Goal: Task Accomplishment & Management: Manage account settings

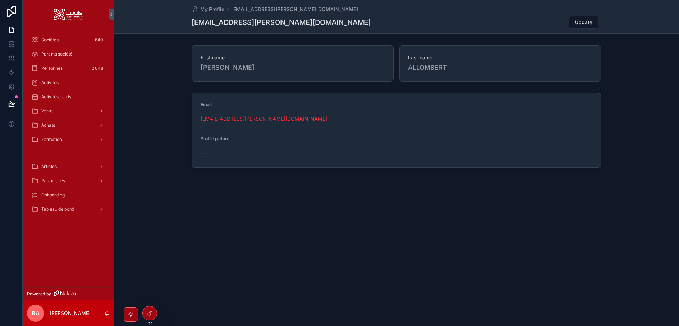
click at [35, 111] on icon "scrollable content" at bounding box center [34, 110] width 7 height 7
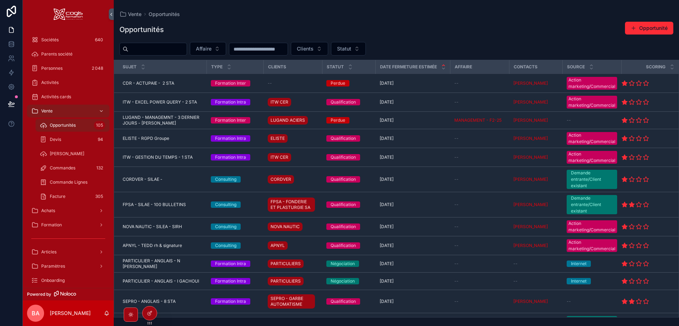
click at [88, 212] on div "Achats" at bounding box center [68, 210] width 74 height 11
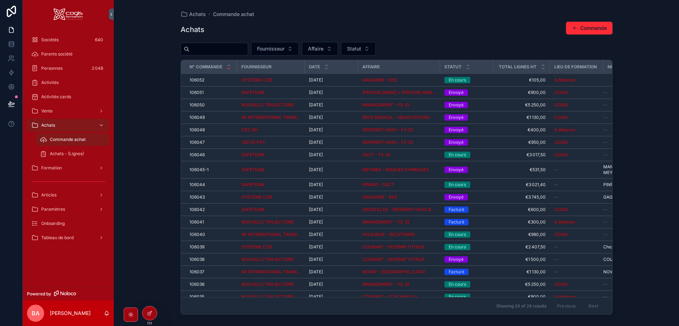
click at [63, 110] on div "Vente" at bounding box center [68, 110] width 74 height 11
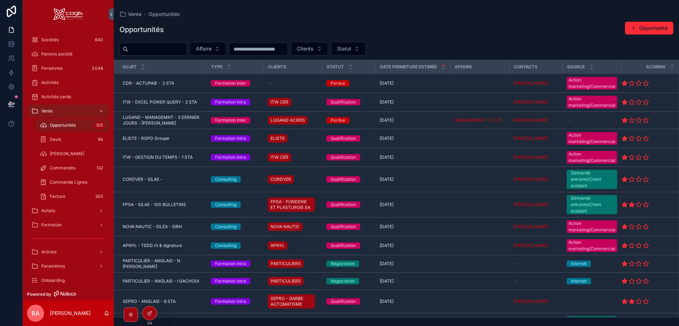
click at [163, 48] on input "scrollable content" at bounding box center [157, 49] width 58 height 10
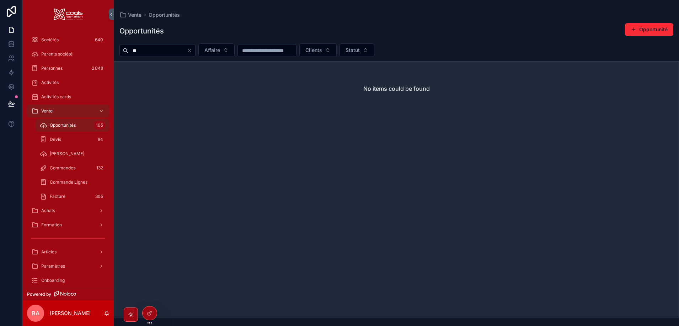
type input "*"
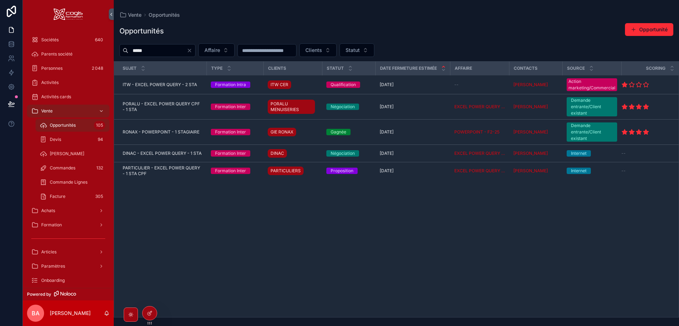
type input "*****"
click at [171, 105] on span "PORALU - EXCEL POWER QUERY CPF - 1 STA" at bounding box center [163, 106] width 80 height 11
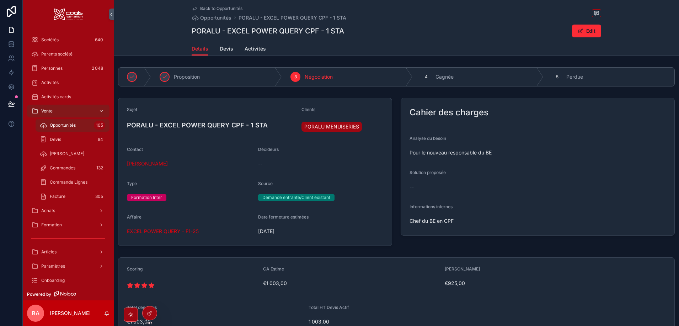
click at [224, 48] on span "Devis" at bounding box center [227, 48] width 14 height 7
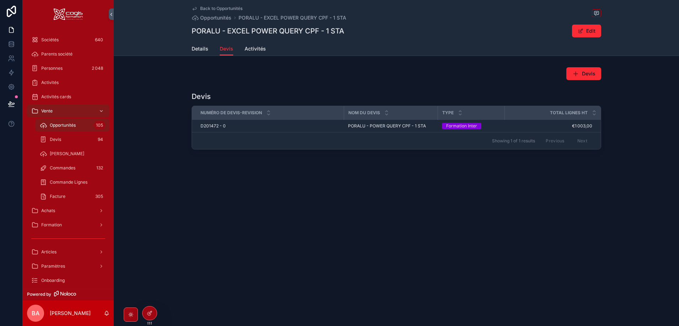
click at [216, 122] on td "D201472 - 0 D201472 - 0" at bounding box center [268, 126] width 152 height 12
click at [215, 126] on span "D201472 - 0" at bounding box center [212, 126] width 25 height 6
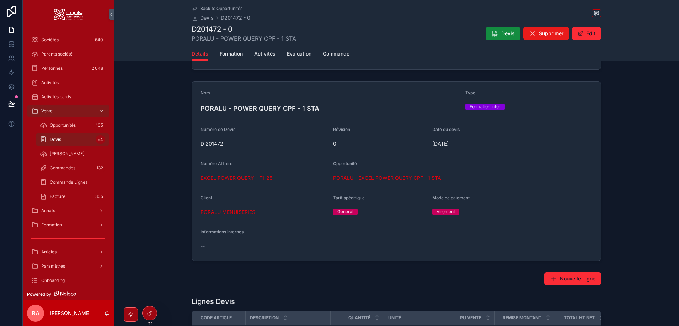
scroll to position [71, 0]
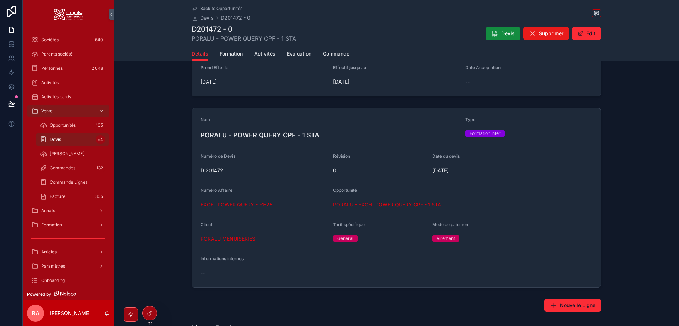
click at [237, 53] on span "Formation" at bounding box center [231, 53] width 23 height 7
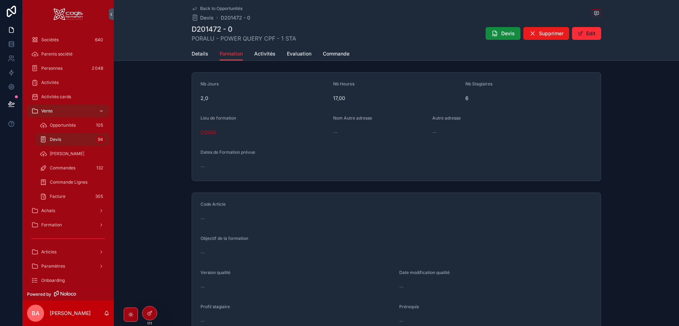
click at [198, 53] on span "Details" at bounding box center [200, 53] width 17 height 7
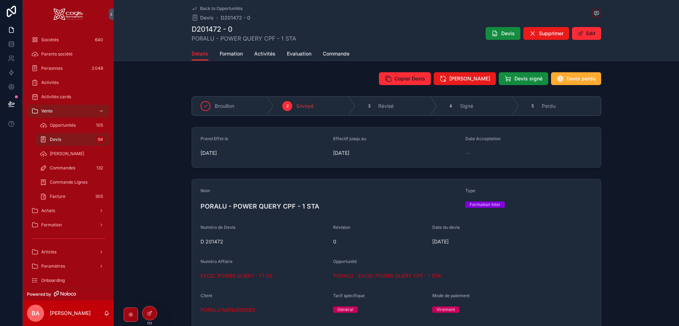
drag, startPoint x: 222, startPoint y: 86, endPoint x: 215, endPoint y: 82, distance: 8.6
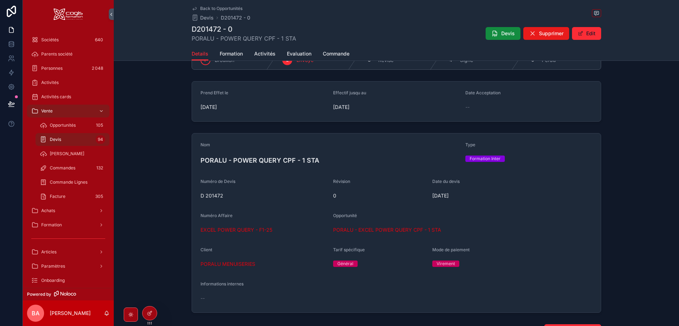
scroll to position [178, 0]
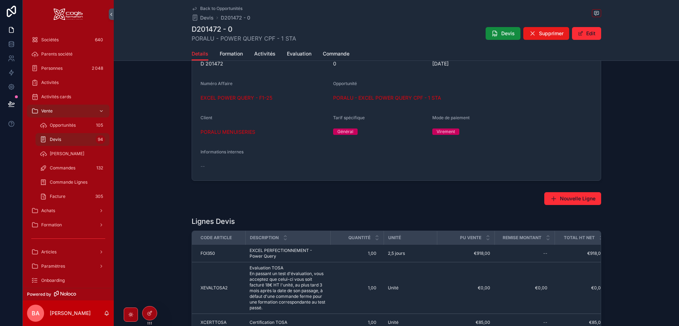
click at [221, 97] on span "EXCEL POWER QUERY - F1-25" at bounding box center [236, 97] width 72 height 7
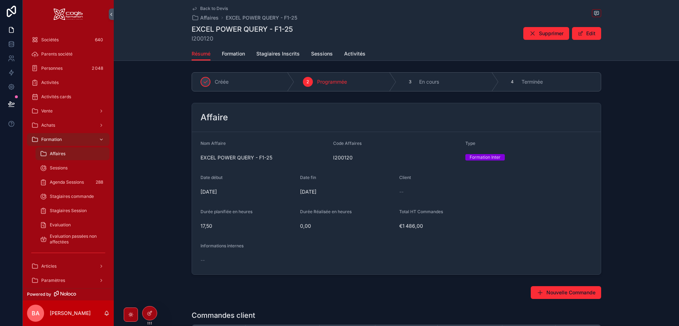
click at [228, 53] on span "Formation" at bounding box center [233, 53] width 23 height 7
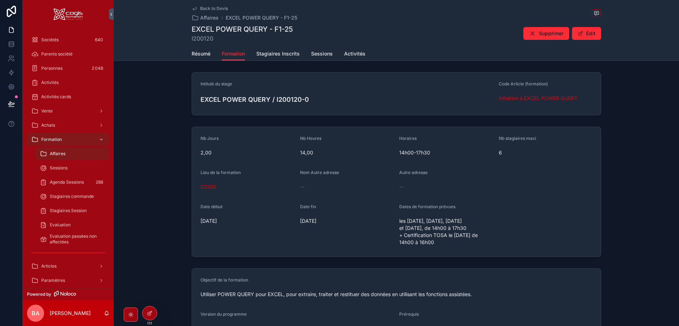
click at [200, 6] on span "Back to Devis" at bounding box center [214, 9] width 28 height 6
click at [189, 56] on div "Résumé Formation Stagiaires Inscrits Sessions Activités" at bounding box center [396, 54] width 556 height 14
click at [194, 52] on span "Résumé" at bounding box center [201, 53] width 19 height 7
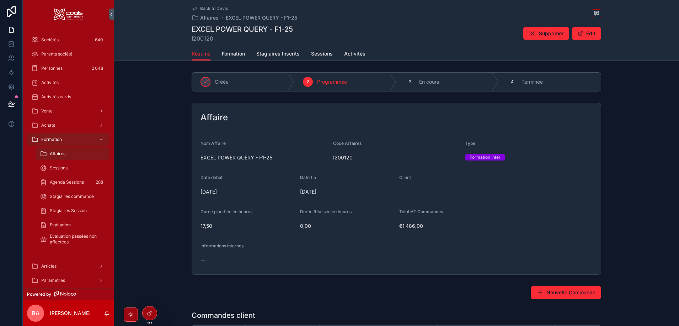
scroll to position [36, 0]
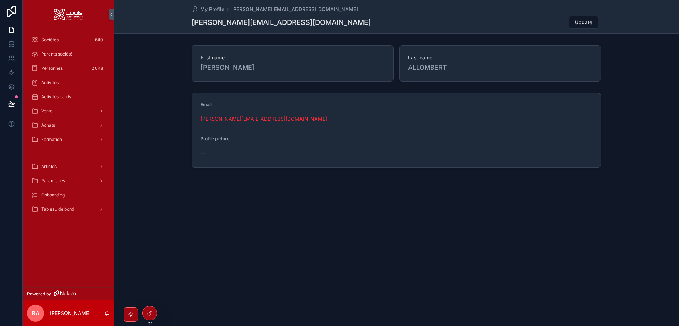
click at [52, 113] on span "Vente" at bounding box center [46, 111] width 11 height 6
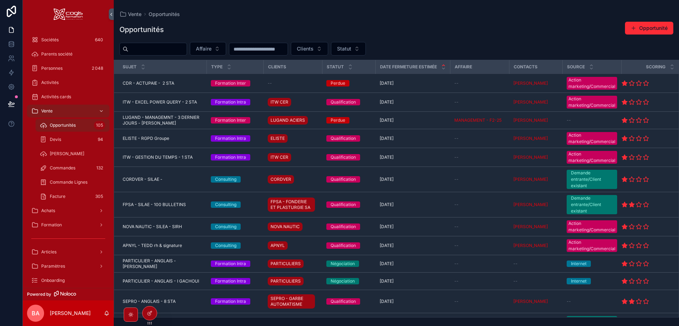
click at [69, 179] on div "Commande Lignes" at bounding box center [72, 181] width 65 height 11
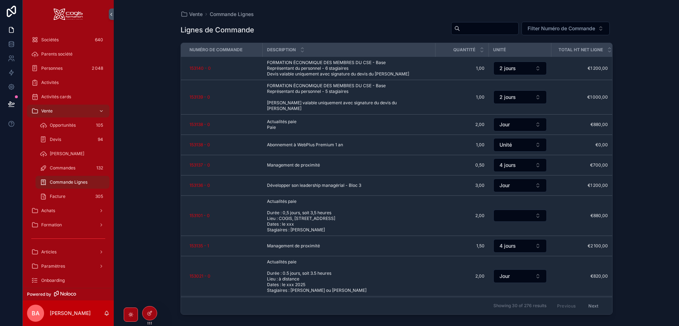
click at [61, 153] on span "Devis Lignes" at bounding box center [67, 154] width 34 height 6
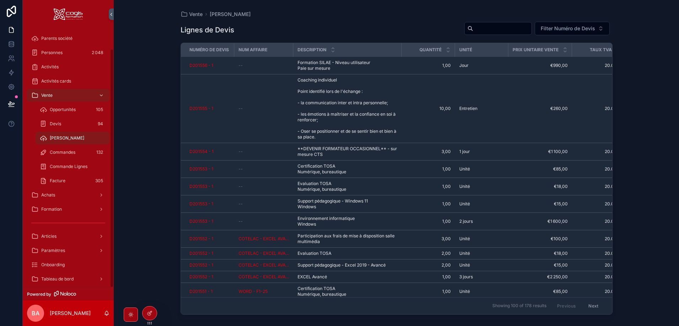
scroll to position [22, 0]
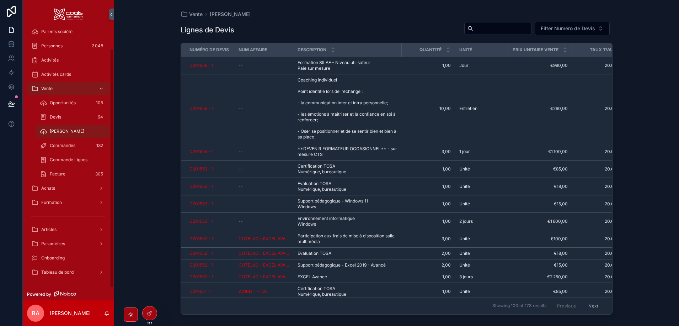
click at [58, 273] on span "Tableau de bord" at bounding box center [57, 272] width 32 height 6
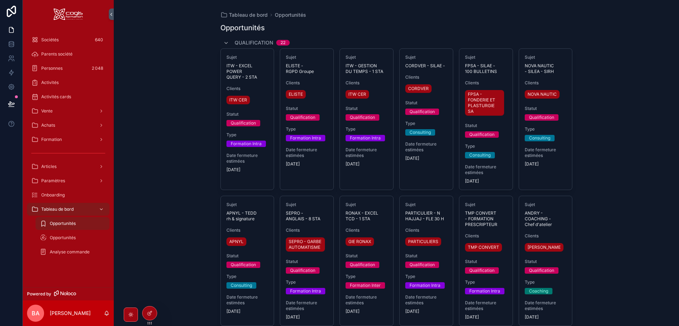
click at [59, 234] on div "Opportunités" at bounding box center [72, 237] width 65 height 11
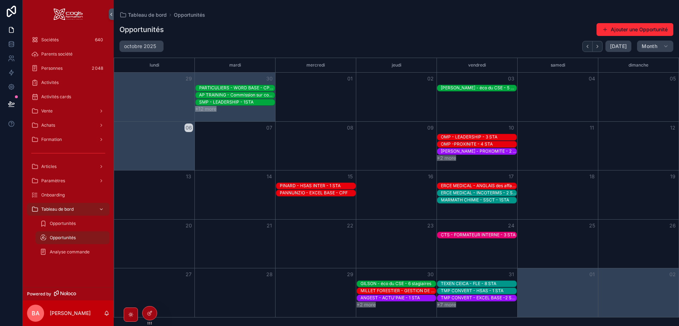
click at [451, 157] on button "+2 more" at bounding box center [446, 158] width 19 height 6
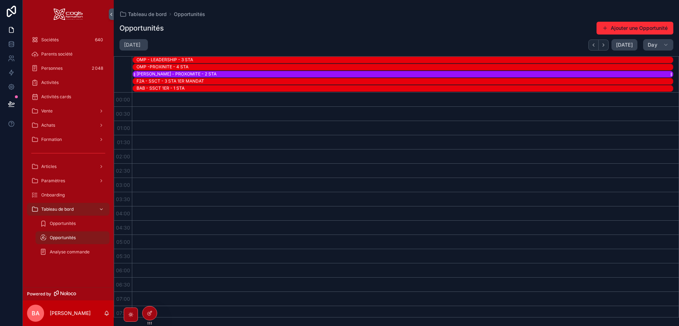
click at [202, 74] on div "ANDREY - PROXOMITE - 2 STA" at bounding box center [404, 74] width 536 height 6
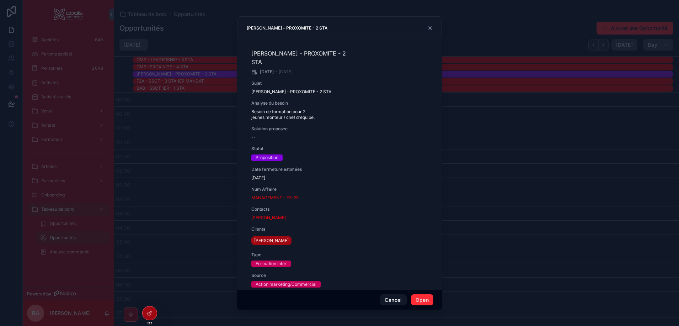
scroll to position [3, 0]
click at [398, 298] on button "Cancel" at bounding box center [393, 299] width 26 height 11
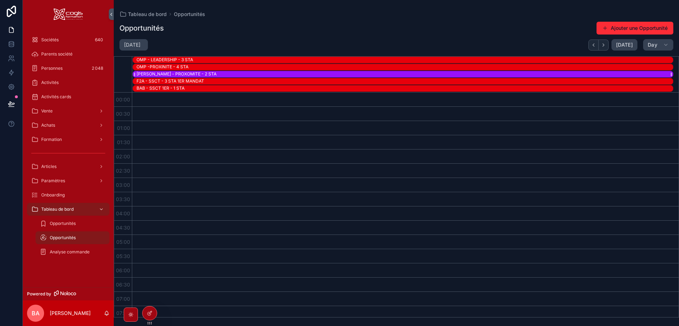
click at [179, 72] on div "ANDREY - PROXOMITE - 2 STA" at bounding box center [176, 74] width 80 height 6
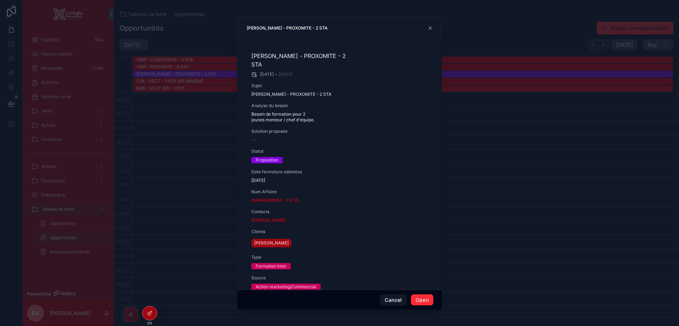
click at [422, 297] on button "Open" at bounding box center [422, 299] width 22 height 11
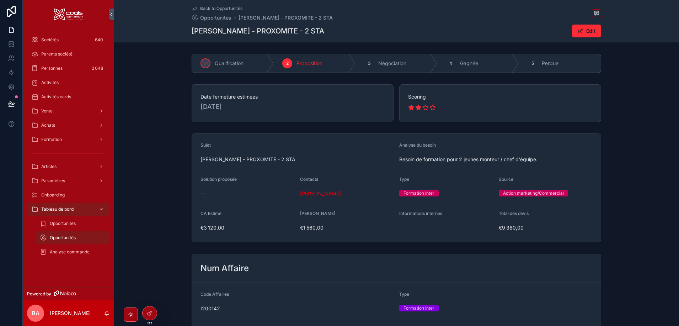
click at [303, 193] on span "Katia CRETIN" at bounding box center [320, 193] width 41 height 7
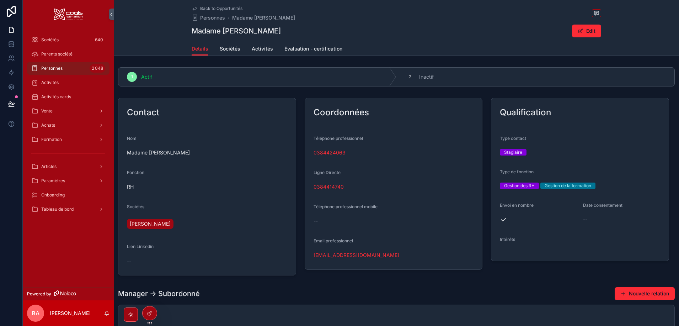
click at [166, 220] on span "ALAIN ANDREY SAS" at bounding box center [150, 223] width 41 height 7
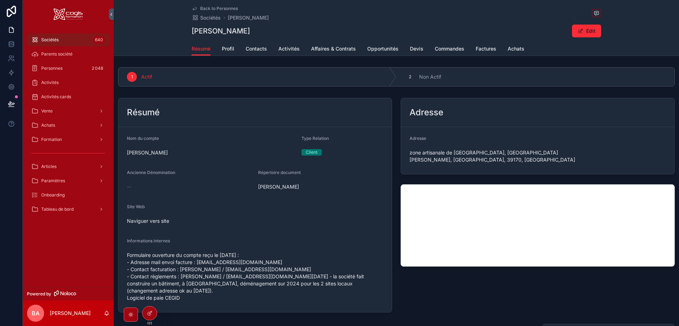
click at [381, 48] on span "Opportunités" at bounding box center [382, 48] width 31 height 7
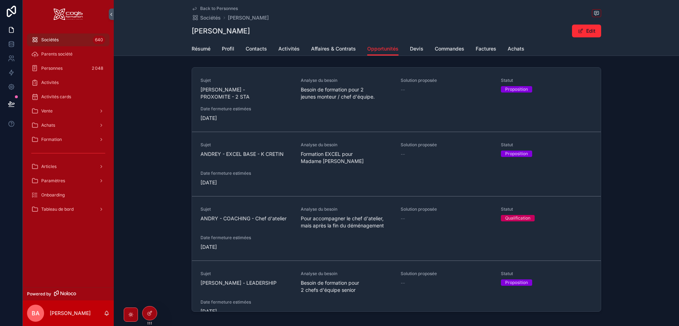
click at [520, 46] on span "Achats" at bounding box center [515, 48] width 17 height 7
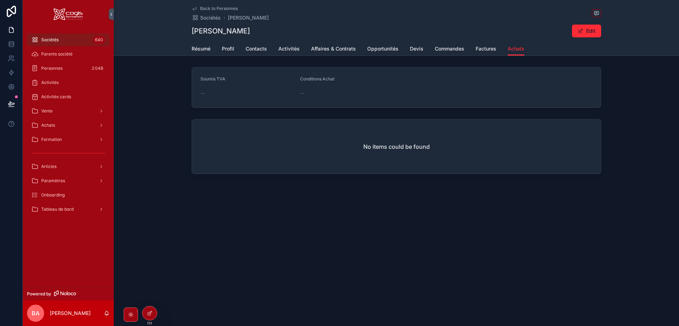
click at [376, 49] on span "Opportunités" at bounding box center [382, 48] width 31 height 7
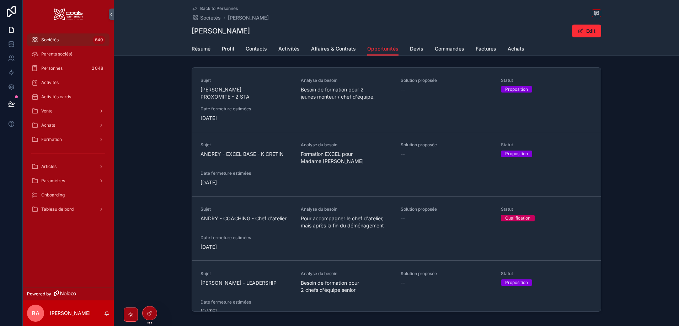
click at [252, 217] on span "ANDRY - COACHING - Chef d'atelier" at bounding box center [246, 218] width 92 height 7
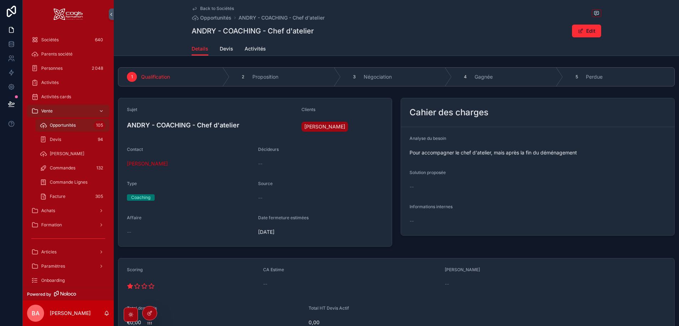
click at [223, 47] on span "Devis" at bounding box center [227, 48] width 14 height 7
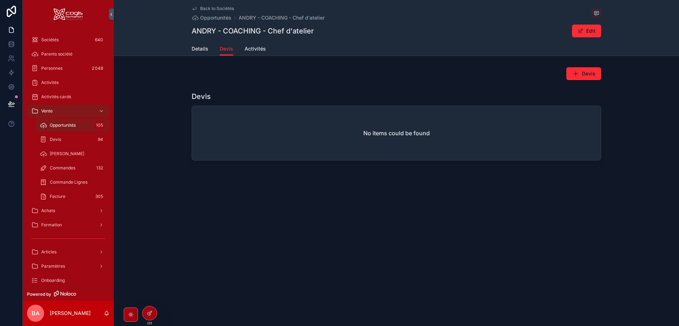
click at [205, 47] on span "Details" at bounding box center [200, 48] width 17 height 7
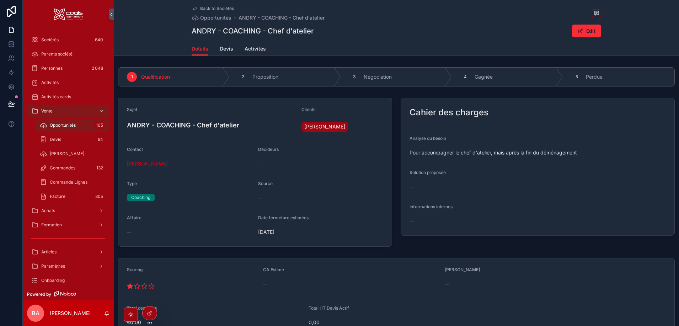
click at [578, 74] on div "5" at bounding box center [576, 77] width 10 height 10
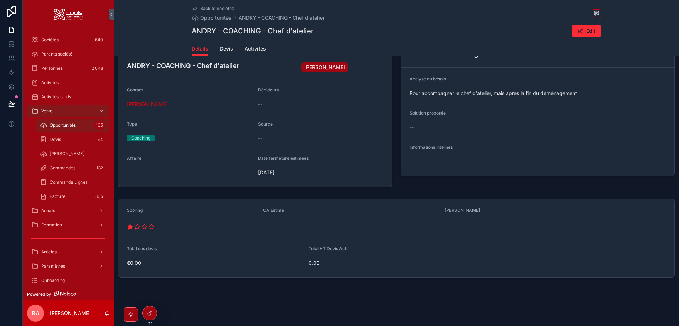
scroll to position [24, 0]
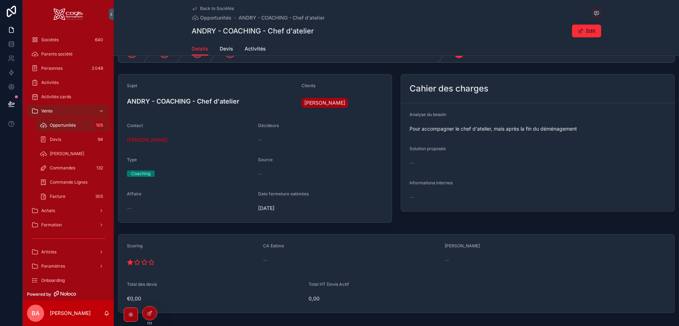
click at [580, 32] on span "scrollable content" at bounding box center [580, 31] width 6 height 6
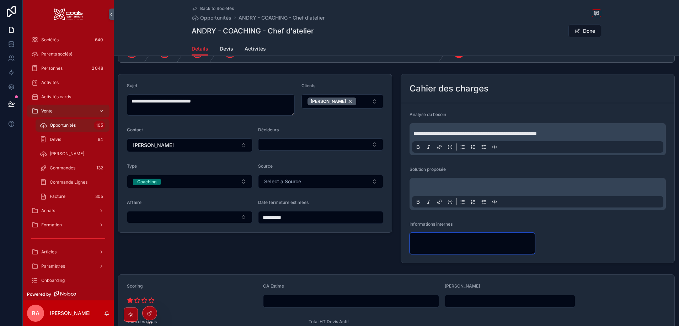
click at [434, 238] on textarea "scrollable content" at bounding box center [471, 242] width 125 height 21
type textarea "**********"
click at [570, 230] on form "**********" at bounding box center [537, 182] width 273 height 159
click at [582, 31] on button "Done" at bounding box center [584, 31] width 33 height 13
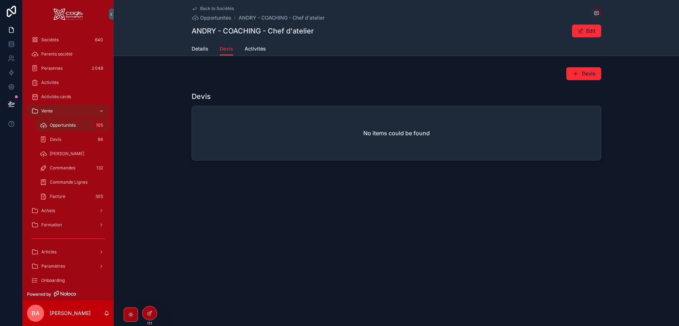
click at [214, 6] on span "Back to Sociétés" at bounding box center [217, 9] width 34 height 6
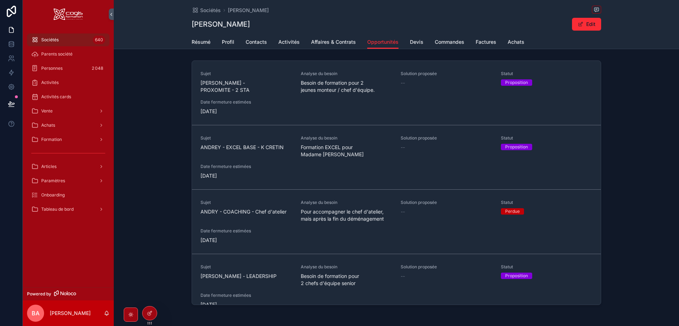
click at [260, 83] on span "ANDREY - PROXOMITE - 2 STA" at bounding box center [246, 86] width 92 height 14
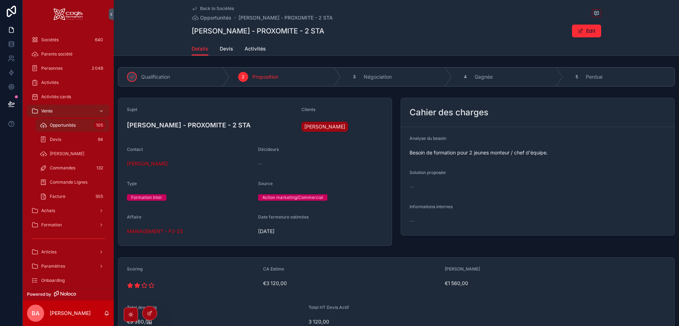
click at [222, 46] on span "Devis" at bounding box center [227, 48] width 14 height 7
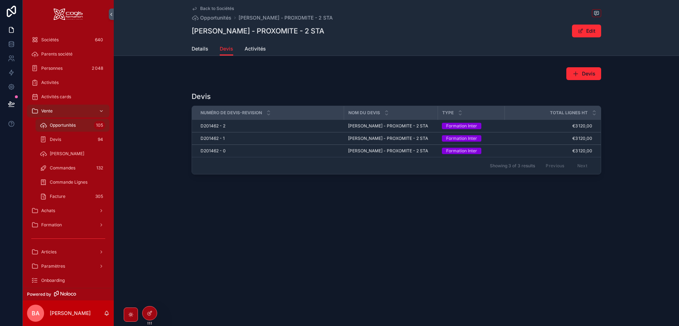
click at [225, 125] on span "D201462 - 2" at bounding box center [212, 126] width 25 height 6
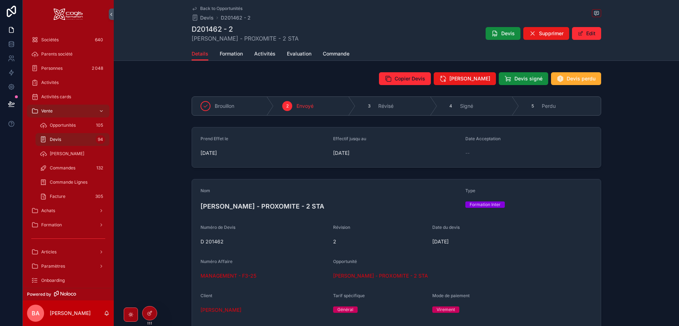
click at [587, 75] on span "Devis perdu" at bounding box center [580, 78] width 29 height 7
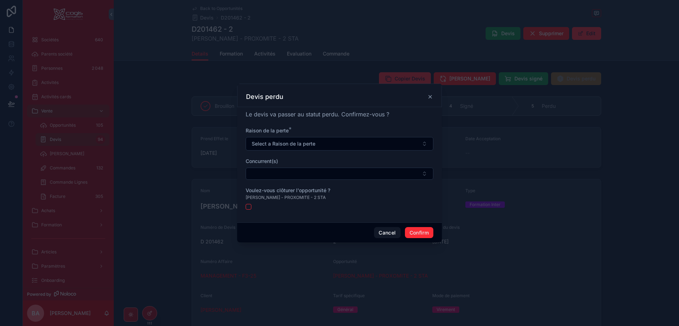
click at [277, 141] on span "Select a Raison de la perte" at bounding box center [284, 143] width 64 height 7
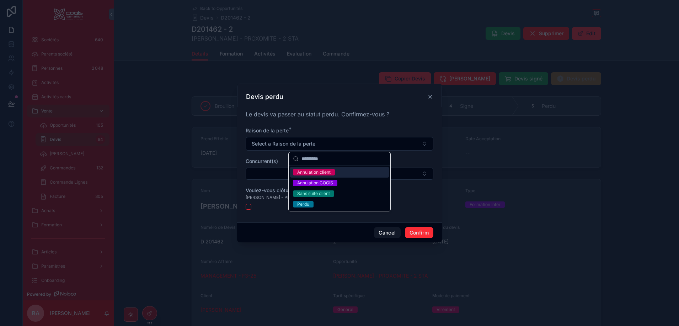
click at [328, 170] on div "Annulation client" at bounding box center [313, 172] width 33 height 6
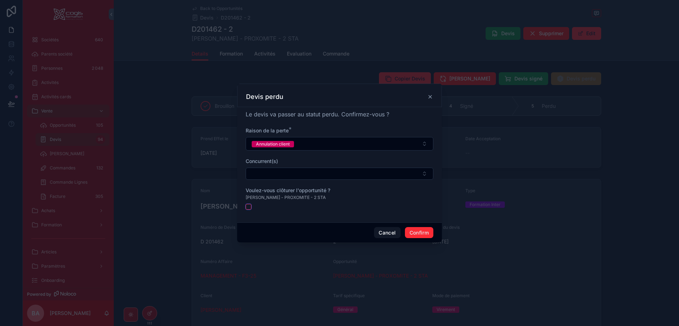
click at [247, 209] on button "button" at bounding box center [249, 207] width 6 height 6
click at [419, 231] on button "Confirm" at bounding box center [419, 232] width 28 height 11
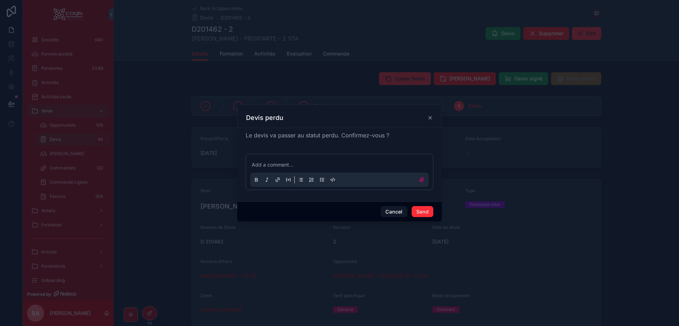
click at [264, 161] on p at bounding box center [341, 164] width 178 height 7
click at [343, 163] on p "**********" at bounding box center [341, 164] width 178 height 7
click at [284, 165] on span "**********" at bounding box center [268, 164] width 33 height 5
click at [303, 165] on p "**********" at bounding box center [341, 164] width 178 height 7
click at [431, 209] on button "Send" at bounding box center [422, 211] width 22 height 11
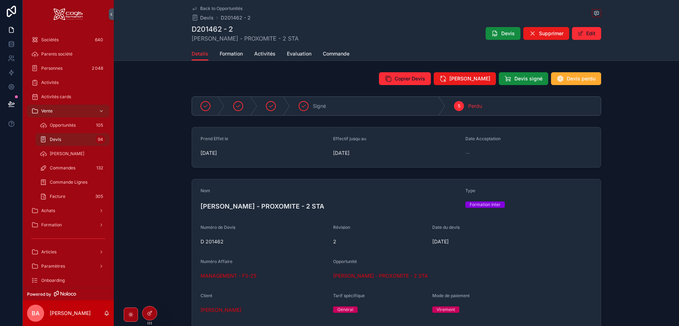
click at [212, 7] on span "Back to Opportunités" at bounding box center [221, 9] width 42 height 6
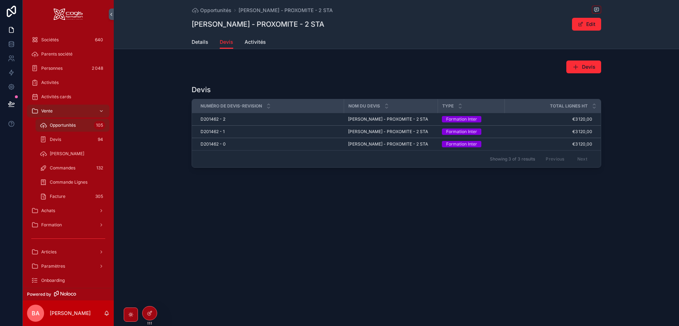
click at [195, 42] on span "Details" at bounding box center [200, 41] width 17 height 7
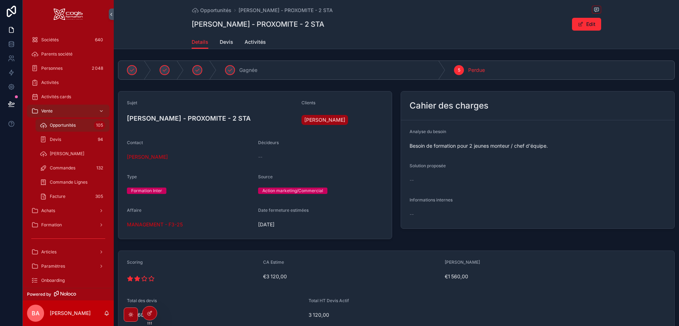
click at [330, 119] on span "ALAIN ANDREY SAS" at bounding box center [324, 119] width 41 height 7
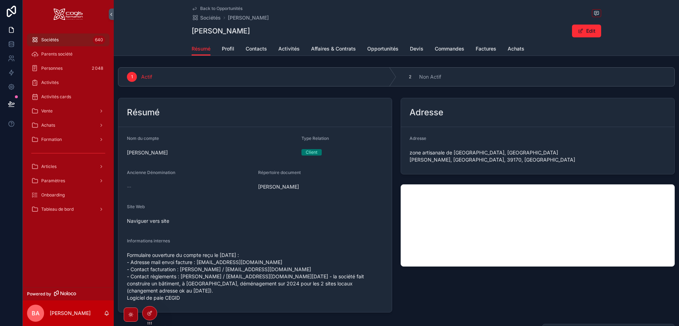
click at [383, 50] on span "Opportunités" at bounding box center [382, 48] width 31 height 7
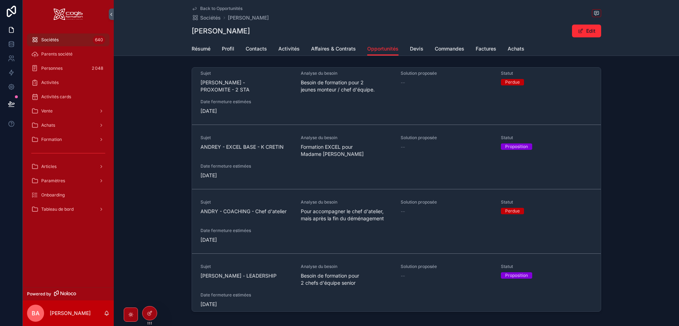
scroll to position [14, 0]
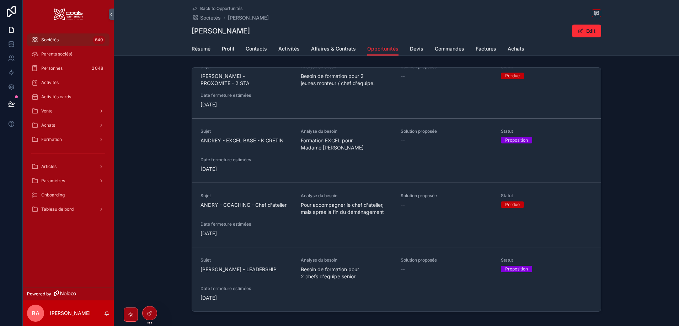
click at [239, 268] on span "ANDREY - LEADERSHIP" at bounding box center [246, 268] width 92 height 7
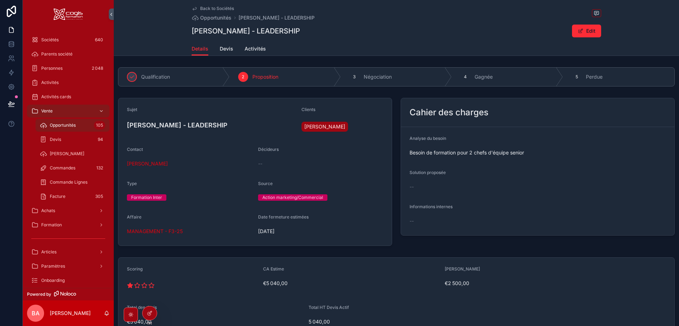
click at [220, 50] on span "Devis" at bounding box center [227, 48] width 14 height 7
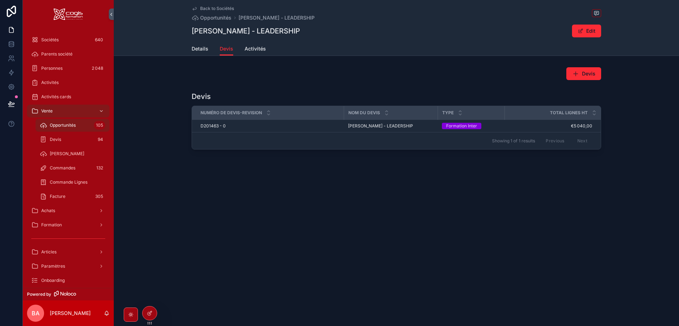
click at [221, 123] on td "D201463 - 0 D201463 - 0" at bounding box center [268, 126] width 152 height 12
click at [209, 126] on span "D201463 - 0" at bounding box center [212, 126] width 25 height 6
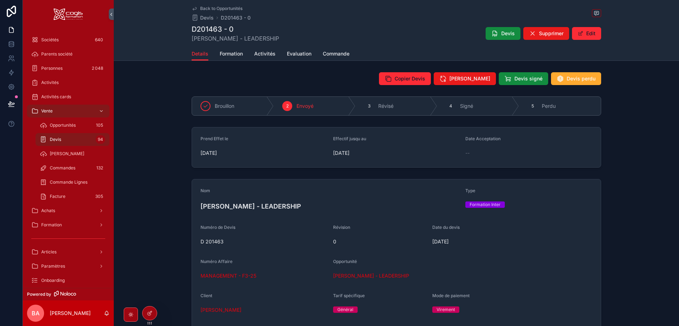
click at [586, 77] on span "Devis perdu" at bounding box center [580, 78] width 29 height 7
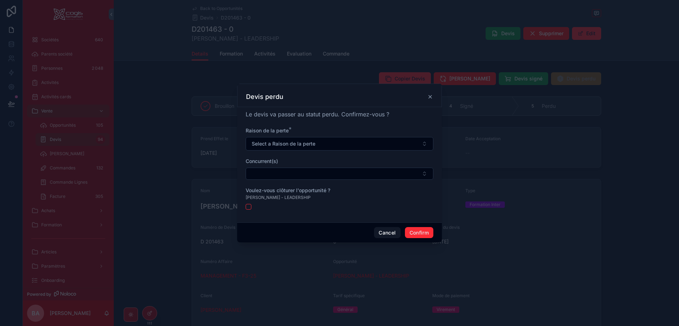
click at [319, 143] on button "Select a Raison de la perte" at bounding box center [340, 144] width 188 height 14
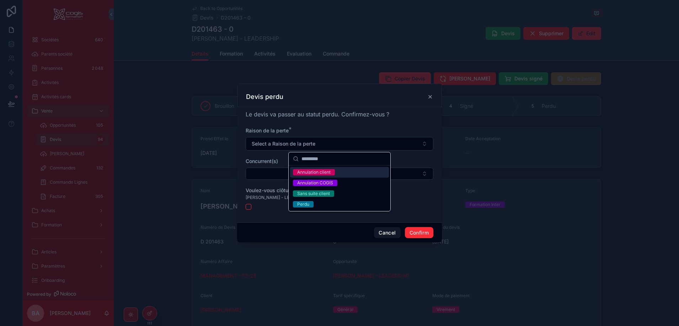
click at [324, 172] on div "Annulation client" at bounding box center [313, 172] width 33 height 6
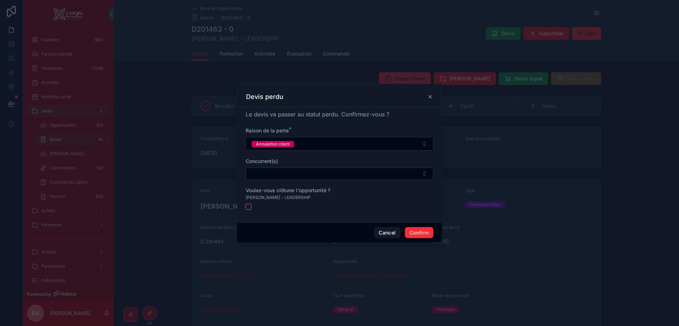
click at [246, 208] on button "button" at bounding box center [249, 207] width 6 height 6
click at [424, 232] on button "Confirm" at bounding box center [419, 232] width 28 height 11
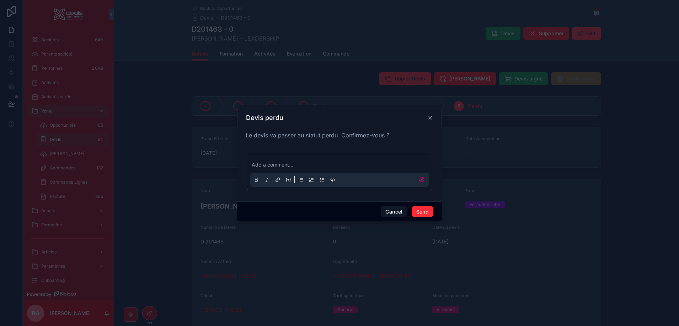
click at [274, 163] on p at bounding box center [341, 164] width 178 height 7
click at [429, 210] on button "Send" at bounding box center [422, 211] width 22 height 11
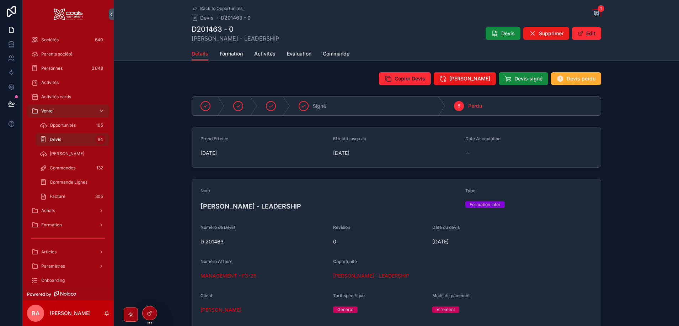
click at [233, 308] on span "ALAIN ANDREY SAS" at bounding box center [220, 309] width 41 height 7
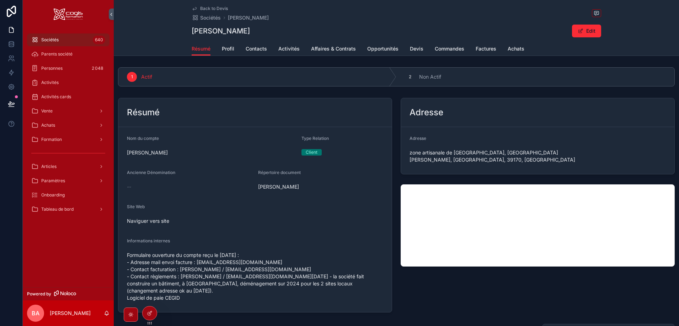
click at [381, 46] on span "Opportunités" at bounding box center [382, 48] width 31 height 7
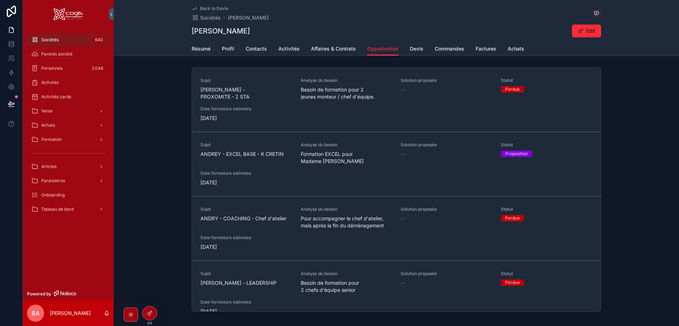
click at [73, 210] on span "Tableau de bord" at bounding box center [57, 209] width 32 height 6
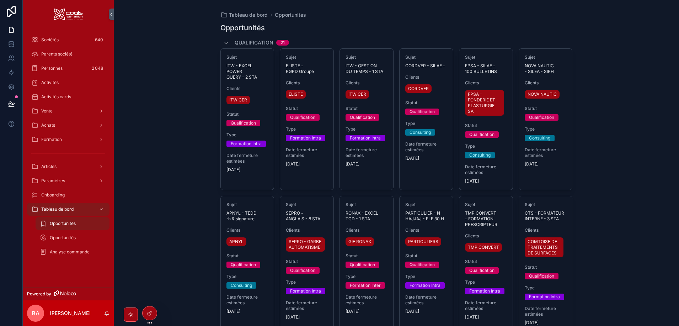
click at [64, 236] on span "Opportunités" at bounding box center [63, 238] width 26 height 6
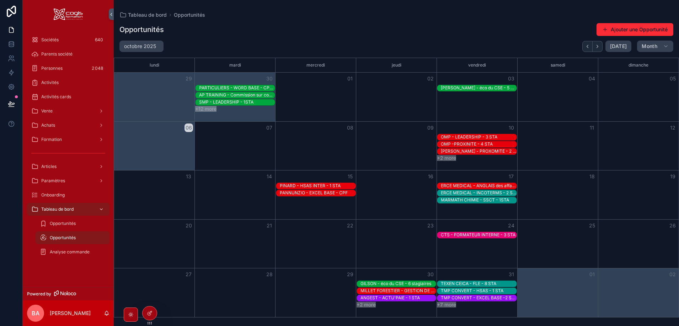
click at [447, 157] on button "+2 more" at bounding box center [446, 158] width 19 height 6
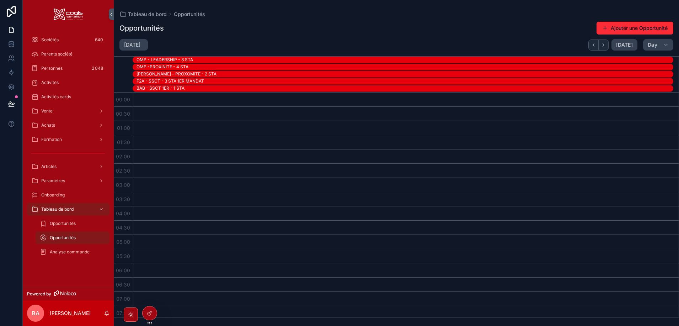
click at [44, 109] on span "Vente" at bounding box center [46, 111] width 11 height 6
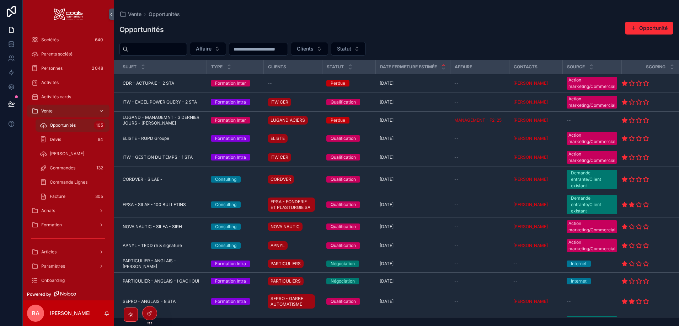
click at [52, 211] on span "Achats" at bounding box center [48, 211] width 14 height 6
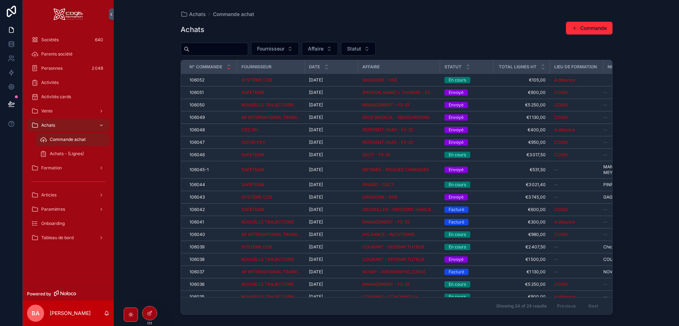
click at [50, 166] on span "Formation" at bounding box center [51, 168] width 21 height 6
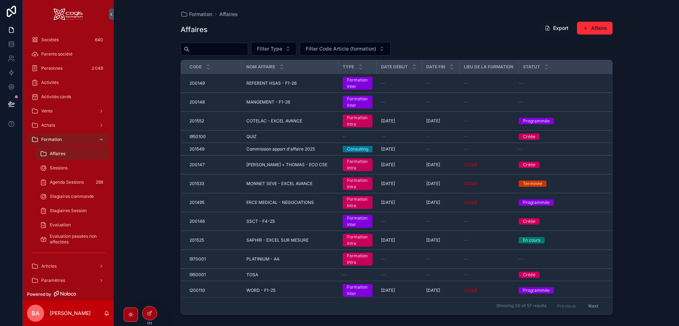
click at [49, 138] on span "Formation" at bounding box center [51, 139] width 21 height 6
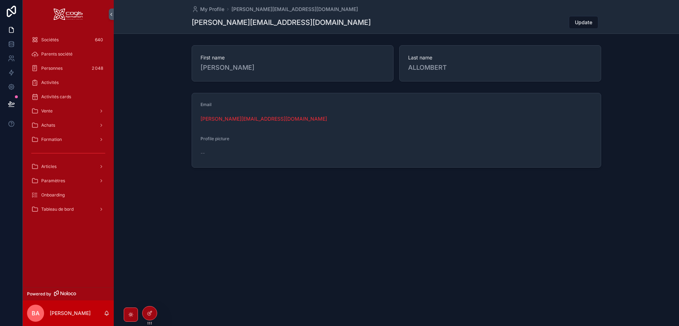
click at [55, 39] on span "Sociétés" at bounding box center [49, 40] width 17 height 6
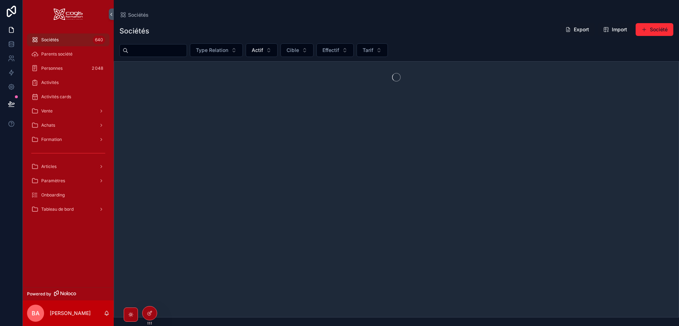
click at [159, 52] on input "scrollable content" at bounding box center [157, 50] width 58 height 10
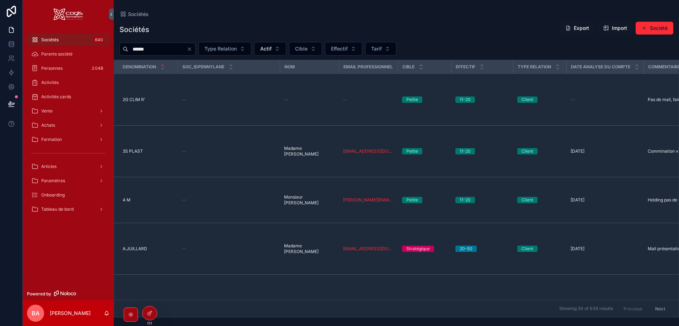
type input "******"
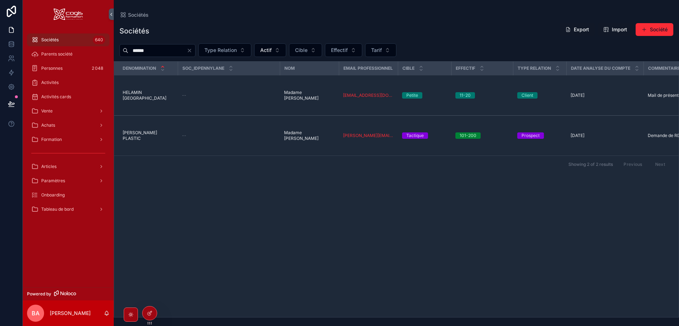
click at [135, 130] on span "[PERSON_NAME] PLASTIC" at bounding box center [148, 135] width 51 height 11
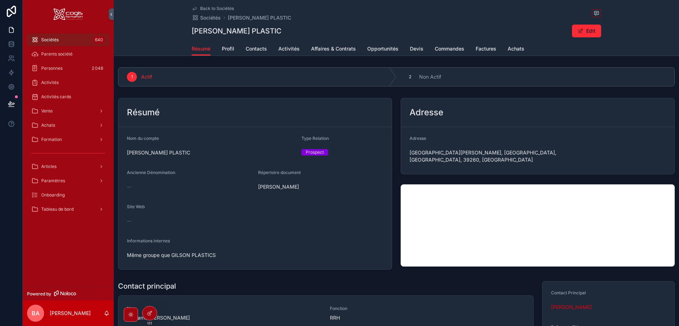
click at [250, 49] on span "Contacts" at bounding box center [256, 48] width 21 height 7
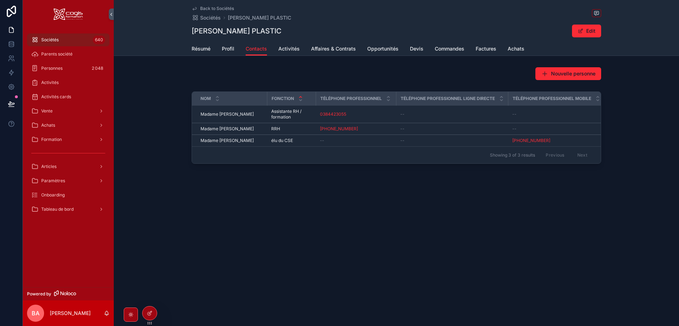
click at [248, 140] on span "Madame [PERSON_NAME]" at bounding box center [226, 141] width 53 height 6
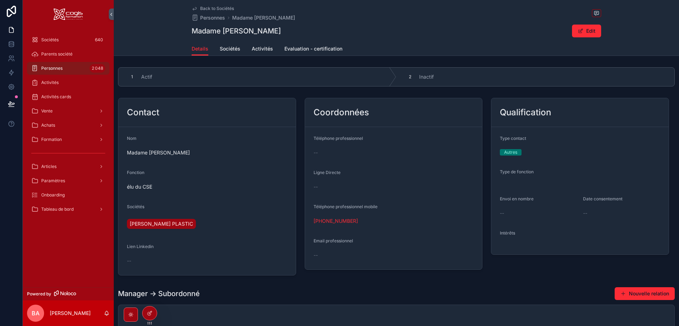
drag, startPoint x: 581, startPoint y: 32, endPoint x: 531, endPoint y: 108, distance: 90.7
click at [581, 32] on span "scrollable content" at bounding box center [580, 31] width 6 height 6
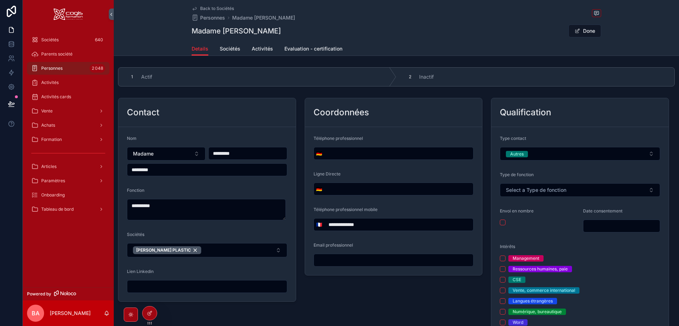
click at [344, 258] on input "scrollable content" at bounding box center [394, 260] width 160 height 10
paste input "**********"
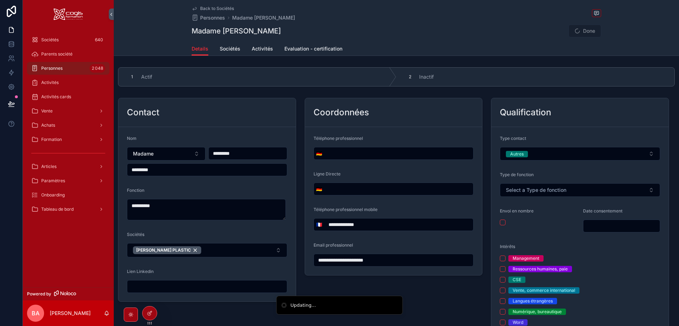
type input "**********"
click at [469, 35] on div "Madame [PERSON_NAME] Done" at bounding box center [396, 31] width 409 height 14
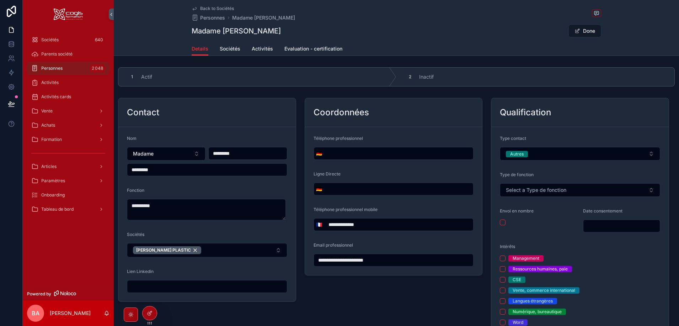
click at [597, 27] on button "Done" at bounding box center [584, 31] width 33 height 13
